Goal: Task Accomplishment & Management: Complete application form

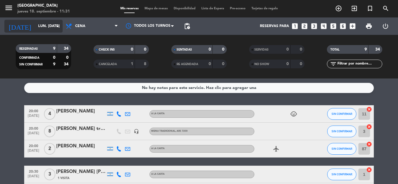
scroll to position [117, 0]
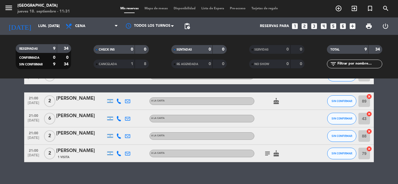
click at [305, 26] on icon "looks_two" at bounding box center [305, 26] width 8 height 8
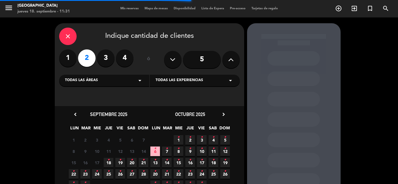
click at [178, 80] on span "Todas las experiencias" at bounding box center [179, 81] width 47 height 6
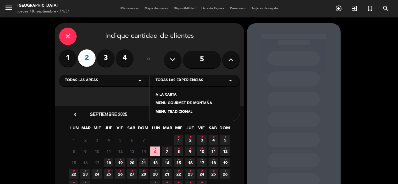
click at [167, 95] on div "A LA CARTA" at bounding box center [195, 95] width 78 height 6
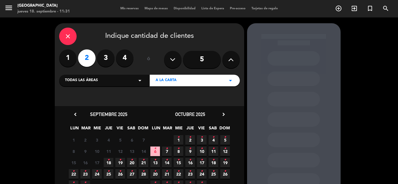
click at [109, 161] on icon "•" at bounding box center [109, 160] width 2 height 9
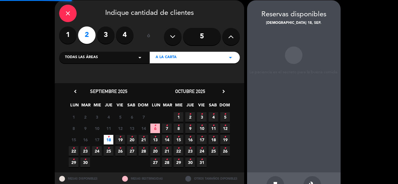
scroll to position [23, 0]
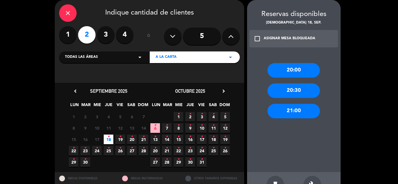
click at [282, 71] on div "20:00" at bounding box center [293, 70] width 52 height 15
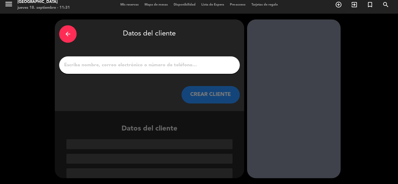
click at [103, 67] on input "1" at bounding box center [150, 65] width 172 height 8
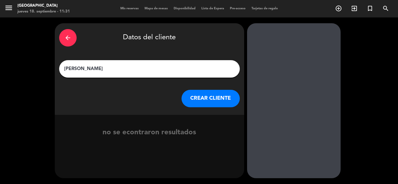
type input "[PERSON_NAME]"
click at [210, 100] on button "CREAR CLIENTE" at bounding box center [210, 98] width 58 height 17
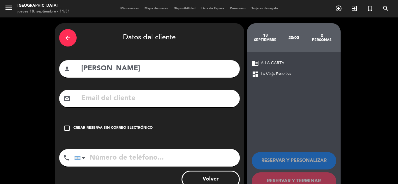
click at [120, 128] on div "Crear reserva sin correo electrónico" at bounding box center [112, 129] width 79 height 6
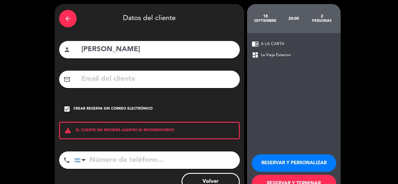
scroll to position [40, 0]
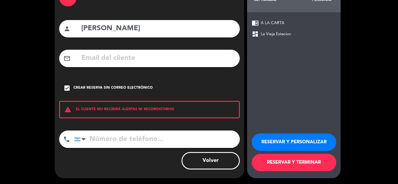
click at [265, 163] on button "RESERVAR Y TERMINAR" at bounding box center [294, 162] width 84 height 17
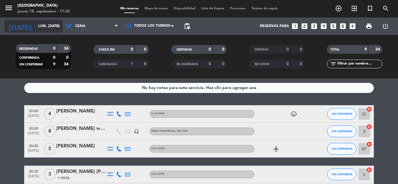
click at [56, 27] on icon "arrow_drop_down" at bounding box center [57, 26] width 7 height 7
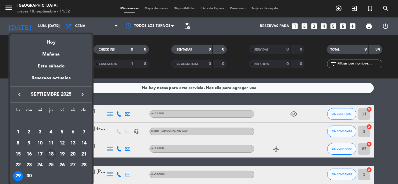
click at [52, 154] on div "18" at bounding box center [51, 155] width 10 height 10
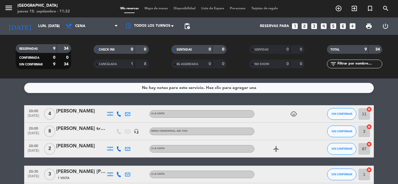
type input "[DEMOGRAPHIC_DATA] [DATE]"
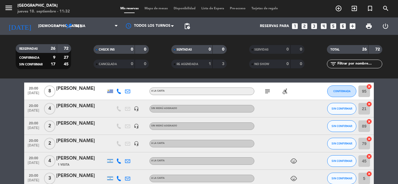
scroll to position [29, 0]
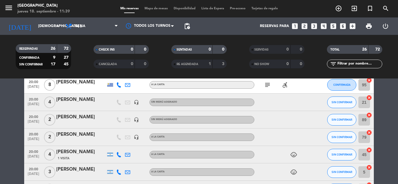
click at [343, 27] on icon "looks_6" at bounding box center [343, 26] width 8 height 8
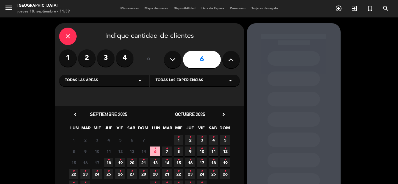
click at [168, 82] on span "Todas las experiencias" at bounding box center [179, 81] width 47 height 6
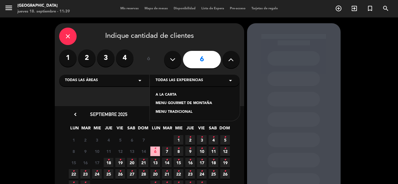
click at [162, 96] on div "A LA CARTA" at bounding box center [195, 95] width 78 height 6
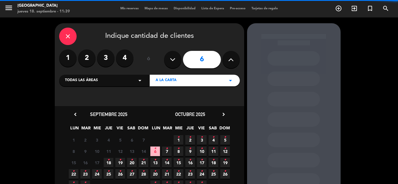
click at [66, 38] on icon "close" at bounding box center [67, 36] width 7 height 7
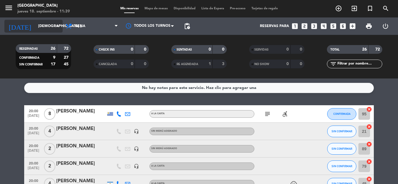
click at [56, 27] on icon "arrow_drop_down" at bounding box center [57, 26] width 7 height 7
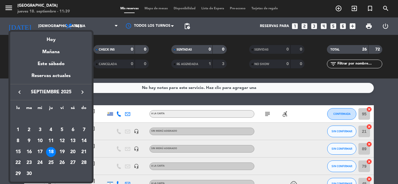
click at [18, 164] on div "22" at bounding box center [18, 163] width 10 height 10
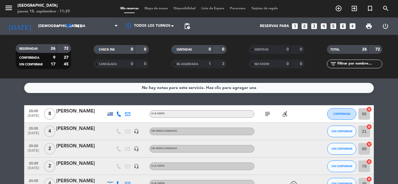
type input "lun. [DATE]"
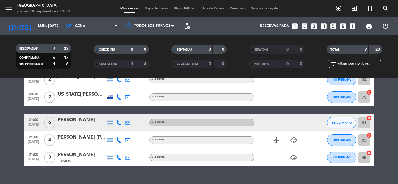
scroll to position [81, 0]
